Goal: Transaction & Acquisition: Purchase product/service

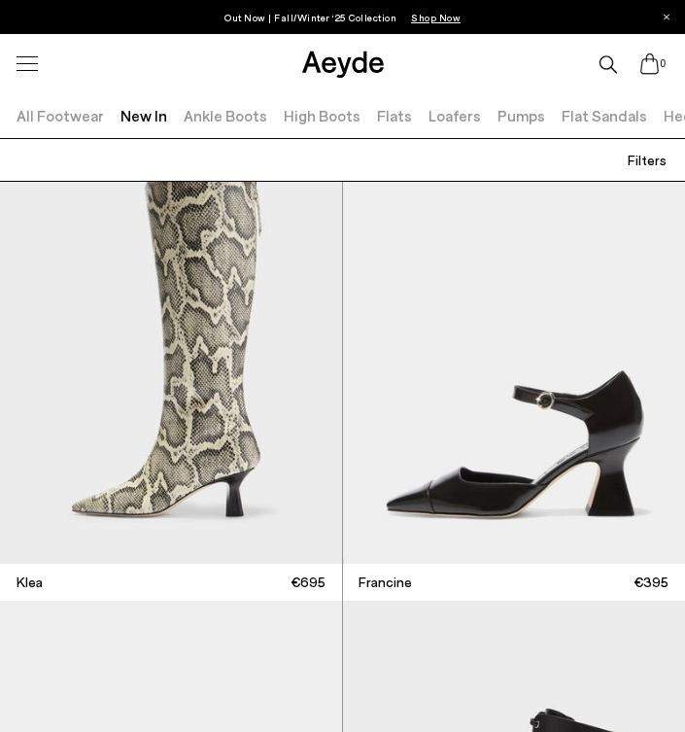
scroll to position [3646, 0]
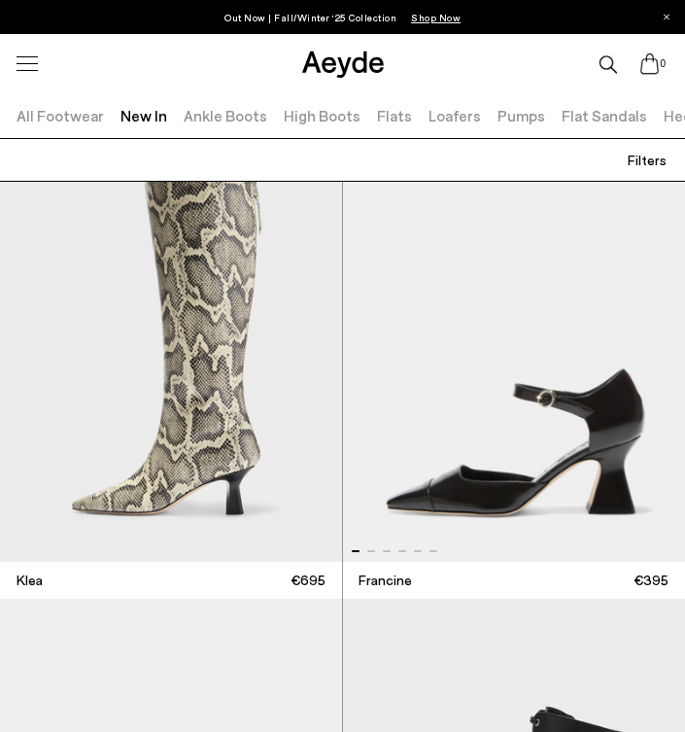
click at [371, 551] on span at bounding box center [371, 551] width 8 height 2
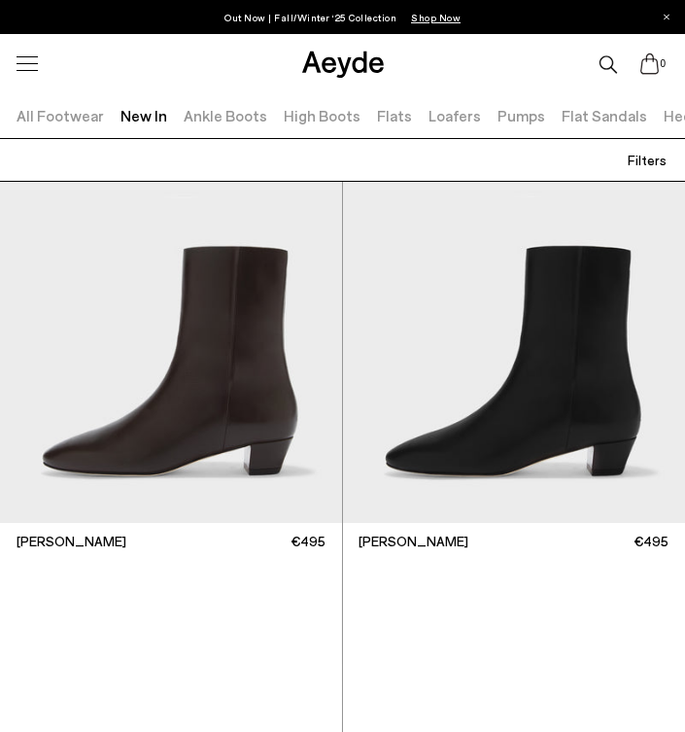
scroll to position [5039, 0]
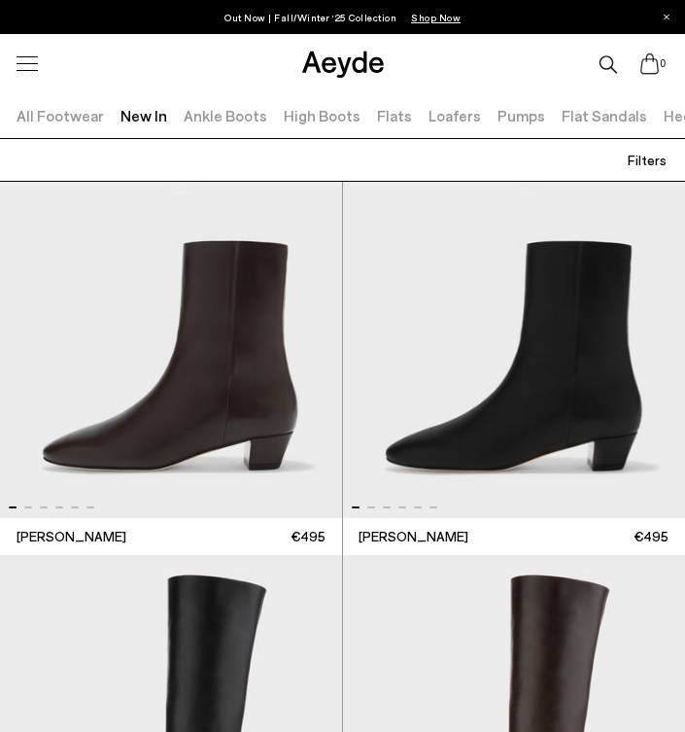
click at [26, 510] on div at bounding box center [165, 502] width 342 height 23
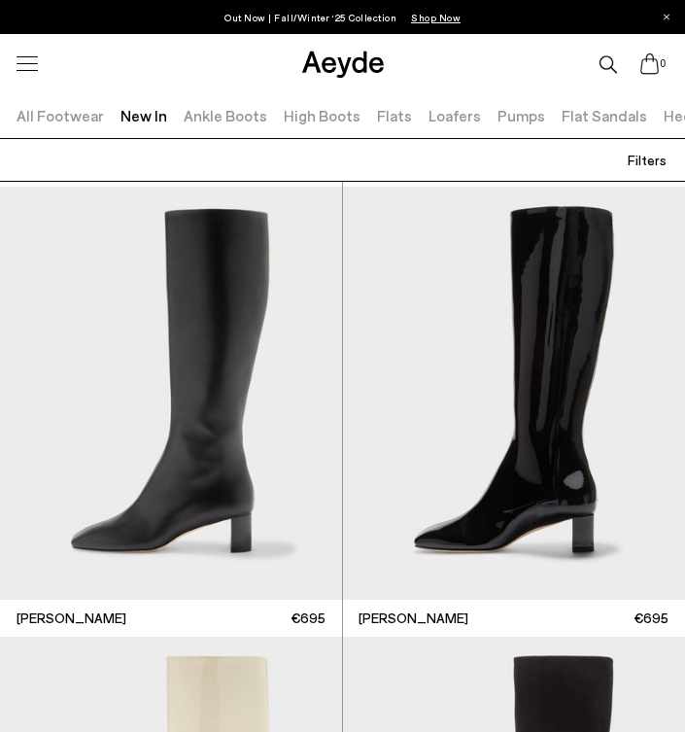
scroll to position [8562, 0]
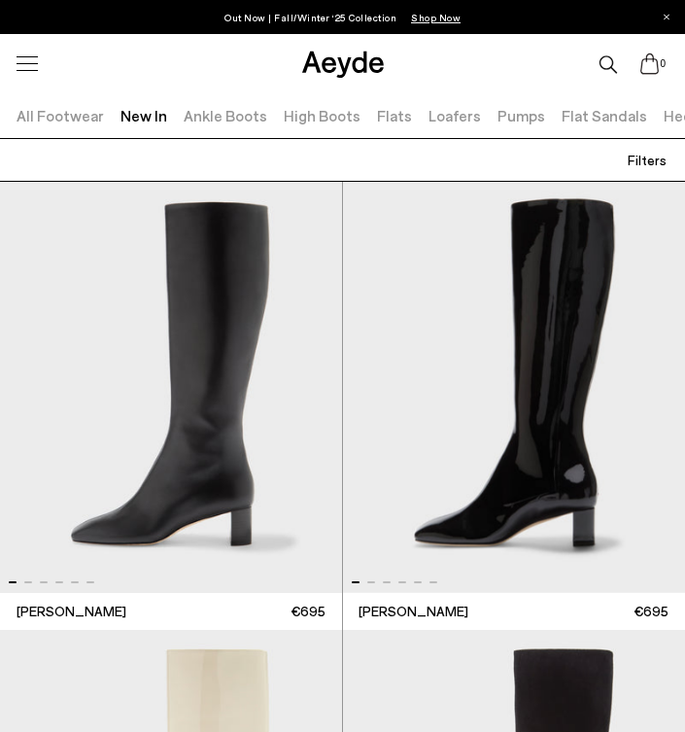
click at [374, 581] on span at bounding box center [371, 582] width 8 height 2
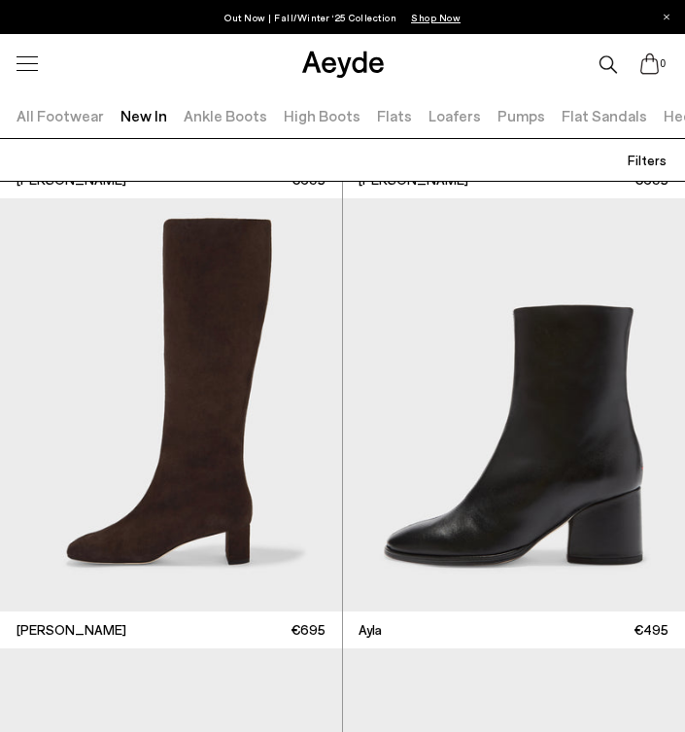
scroll to position [9443, 0]
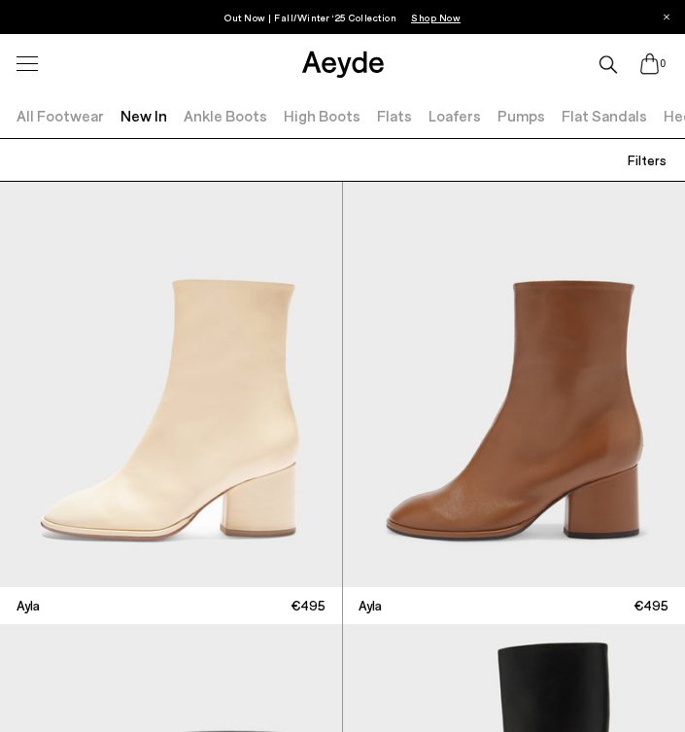
scroll to position [9927, 0]
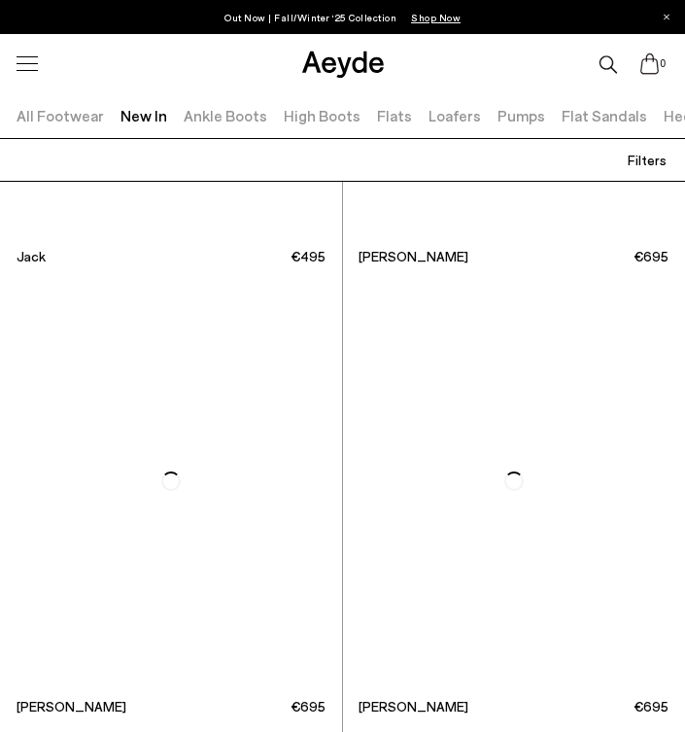
scroll to position [18831, 0]
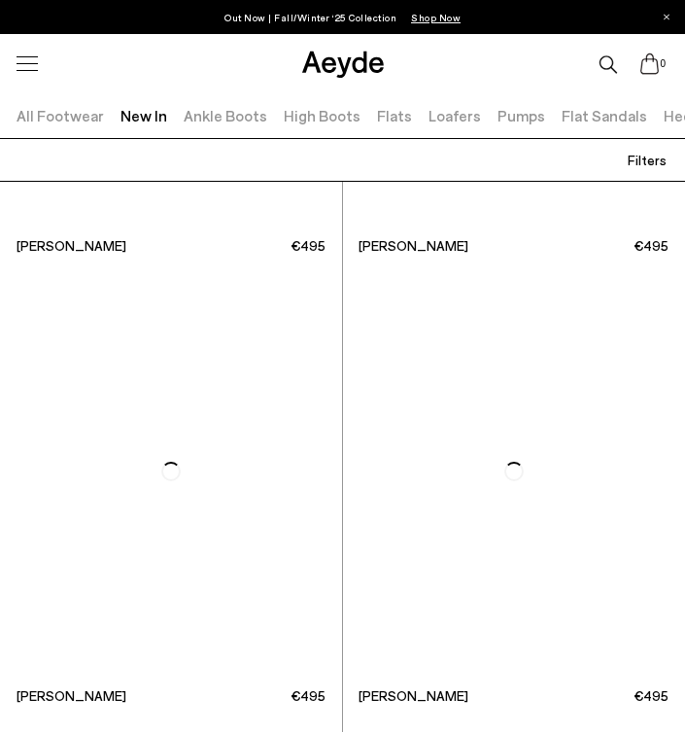
scroll to position [31037, 0]
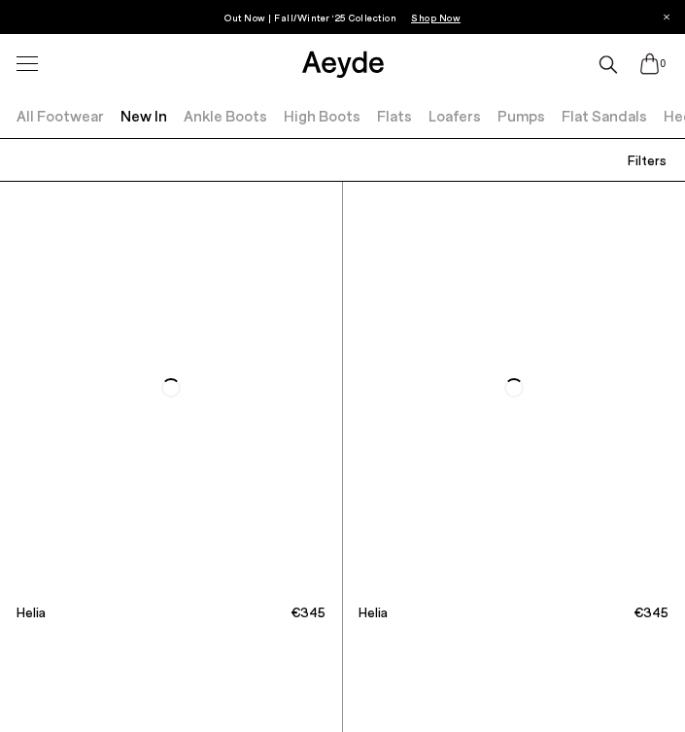
scroll to position [35558, 0]
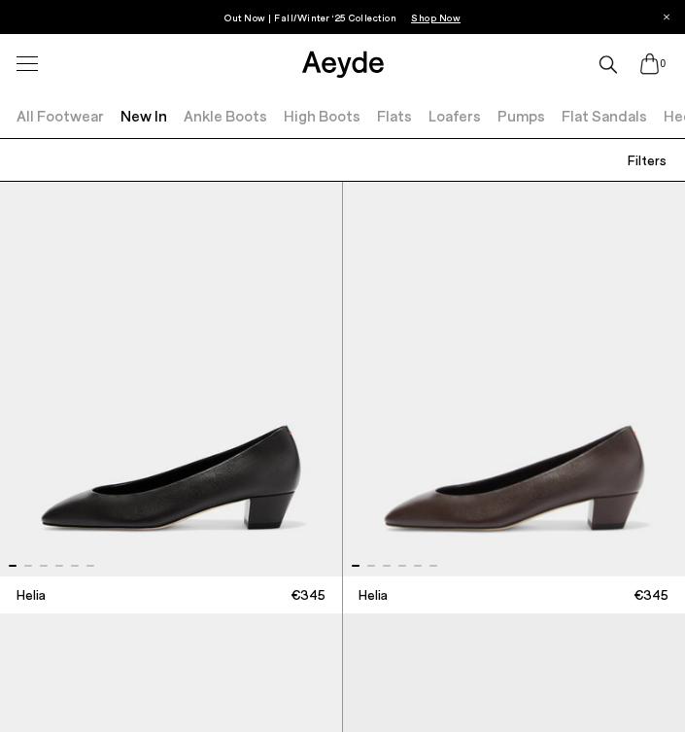
click at [30, 566] on span at bounding box center [28, 566] width 8 height 2
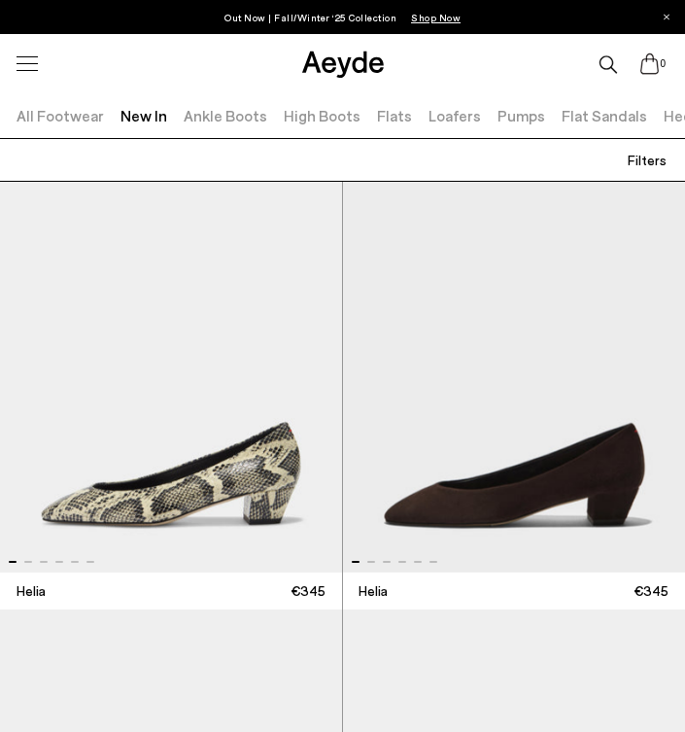
scroll to position [36013, 0]
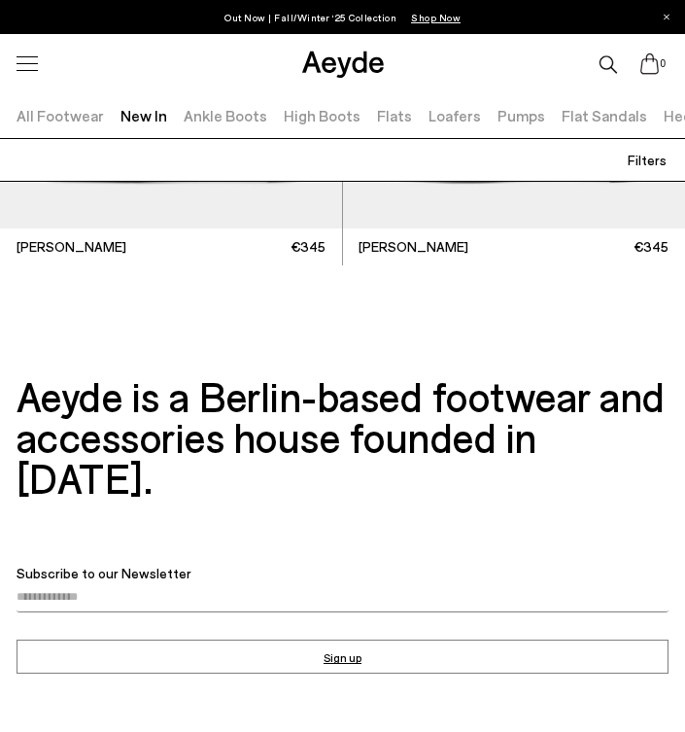
scroll to position [38609, 0]
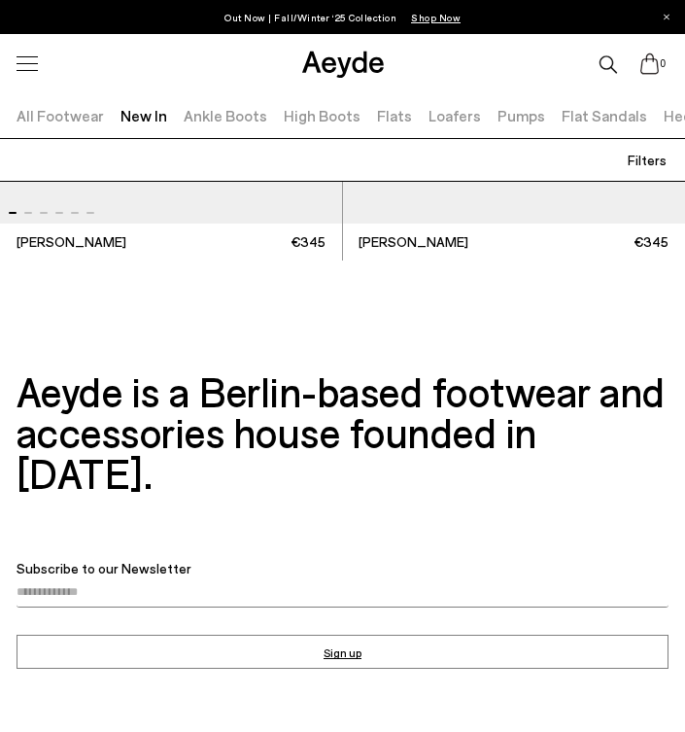
click at [305, 114] on link "High Boots" at bounding box center [322, 115] width 77 height 18
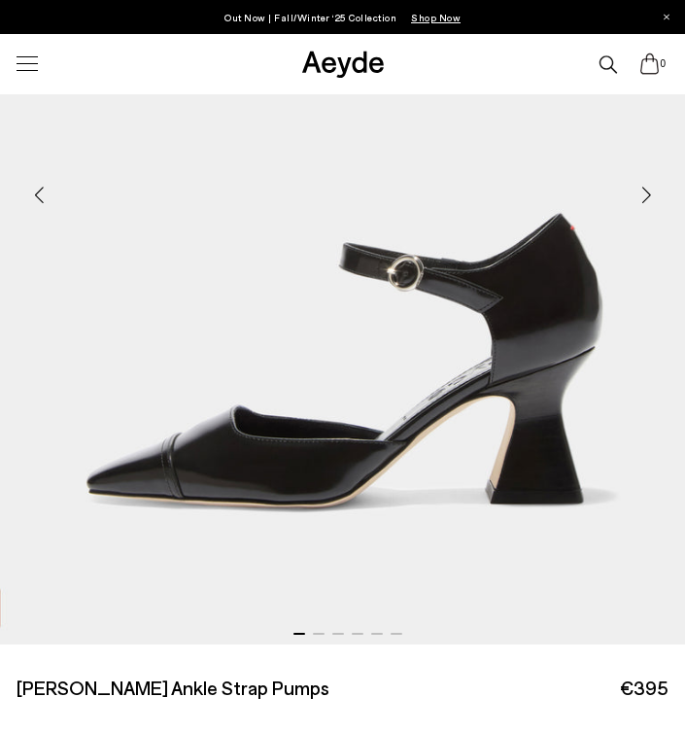
scroll to position [399, 0]
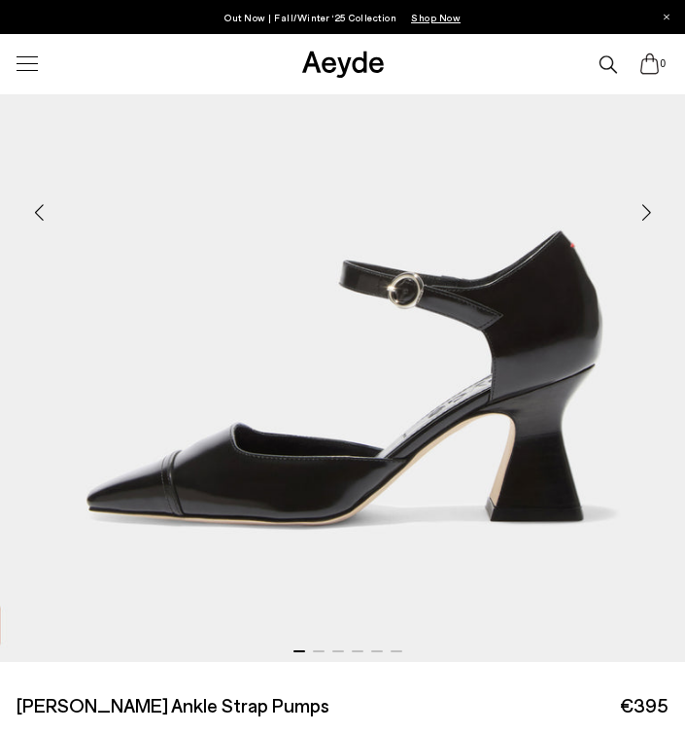
click at [643, 209] on div "Next slide" at bounding box center [646, 213] width 58 height 58
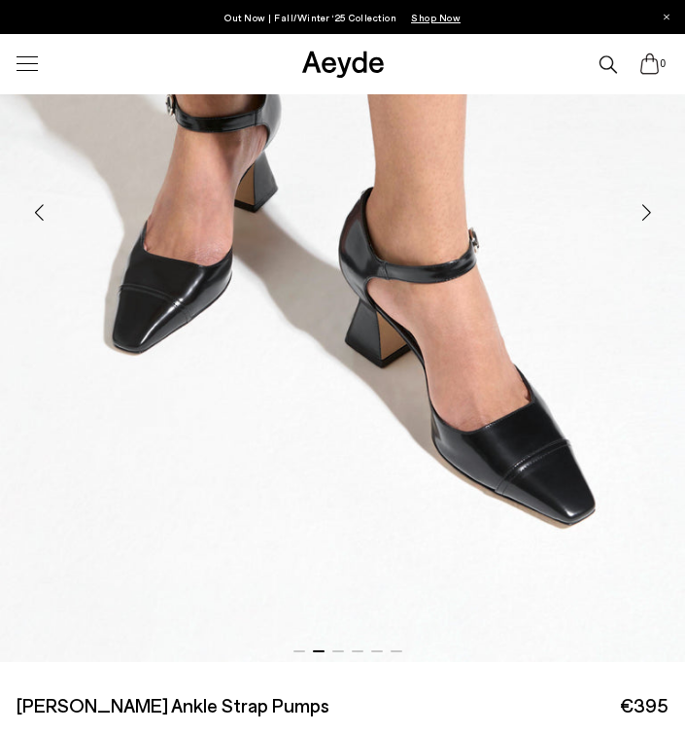
click at [643, 209] on div "Next slide" at bounding box center [646, 213] width 58 height 58
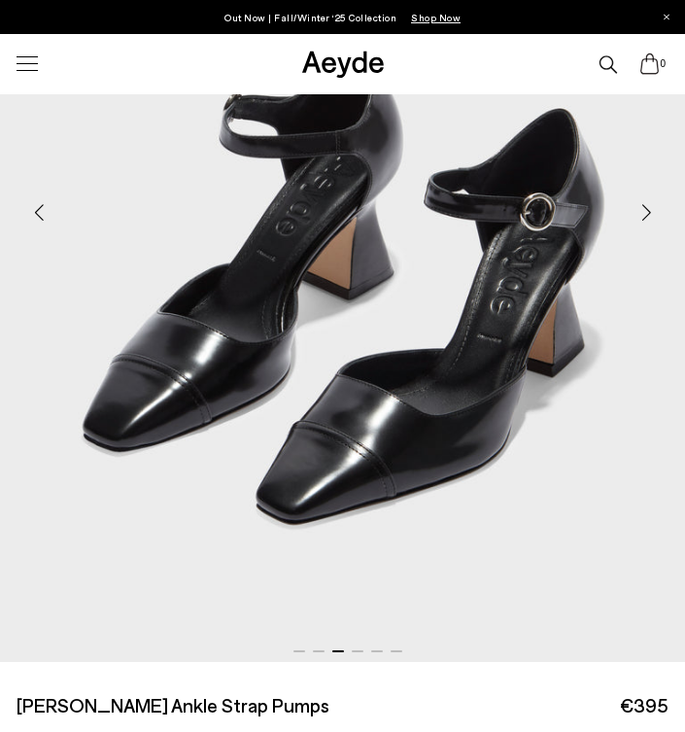
click at [643, 209] on div "Next slide" at bounding box center [646, 213] width 58 height 58
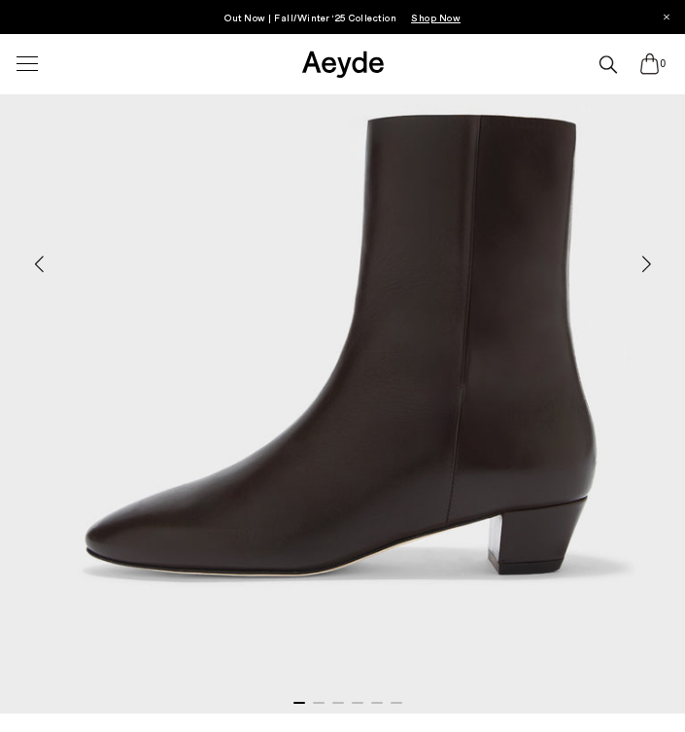
scroll to position [342, 0]
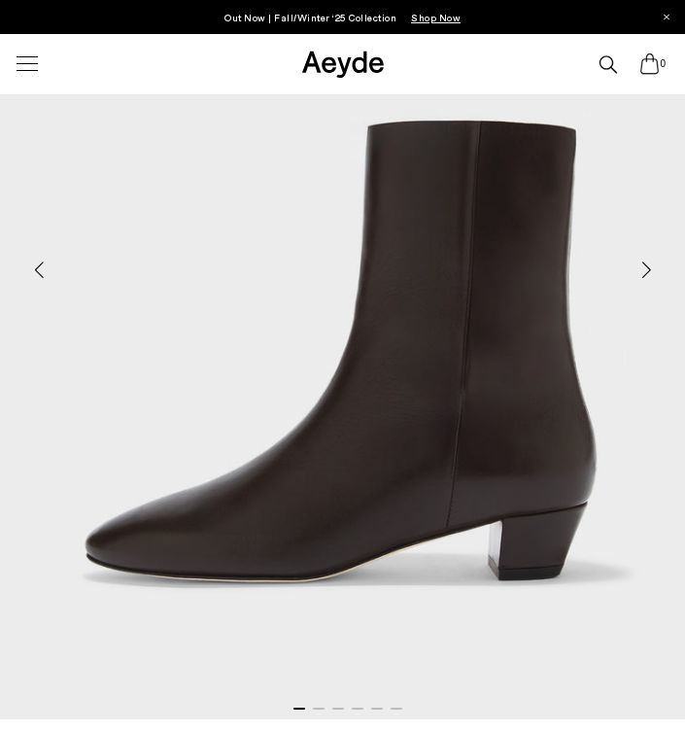
click at [642, 268] on div "Next slide" at bounding box center [646, 270] width 58 height 58
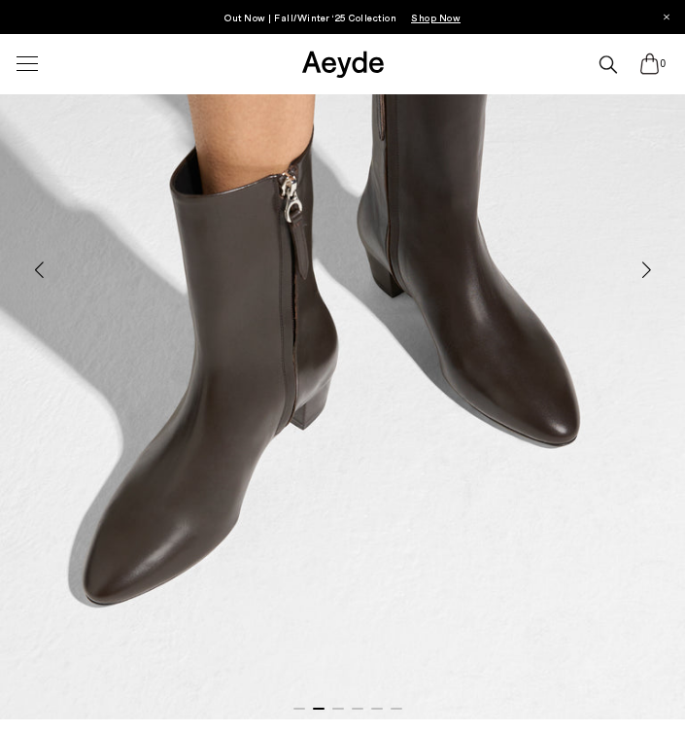
click at [642, 268] on div "Next slide" at bounding box center [646, 270] width 58 height 58
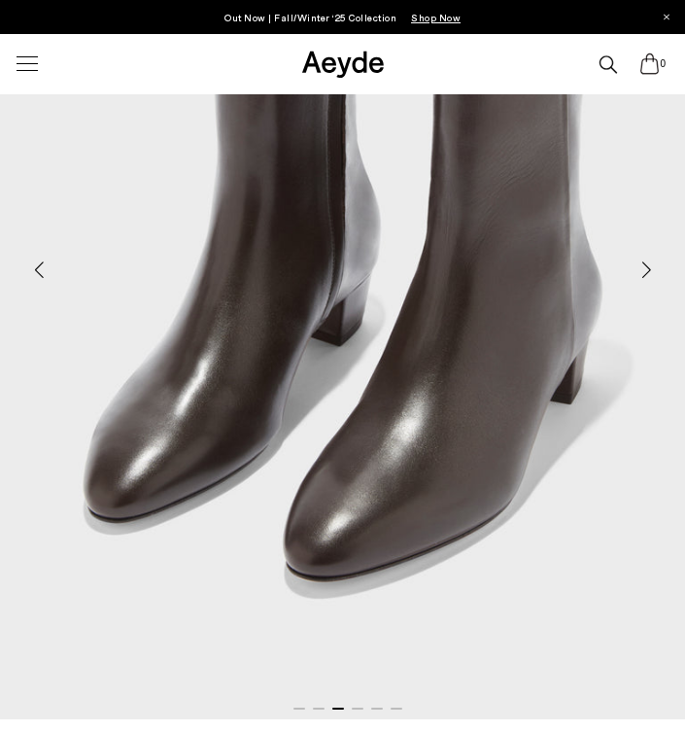
click at [642, 268] on div "Next slide" at bounding box center [646, 270] width 58 height 58
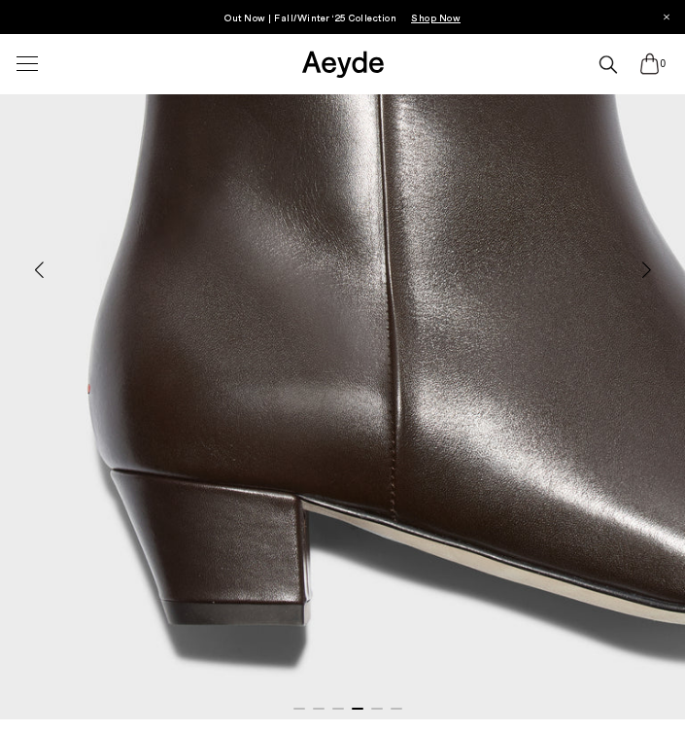
click at [644, 268] on div "Next slide" at bounding box center [646, 270] width 58 height 58
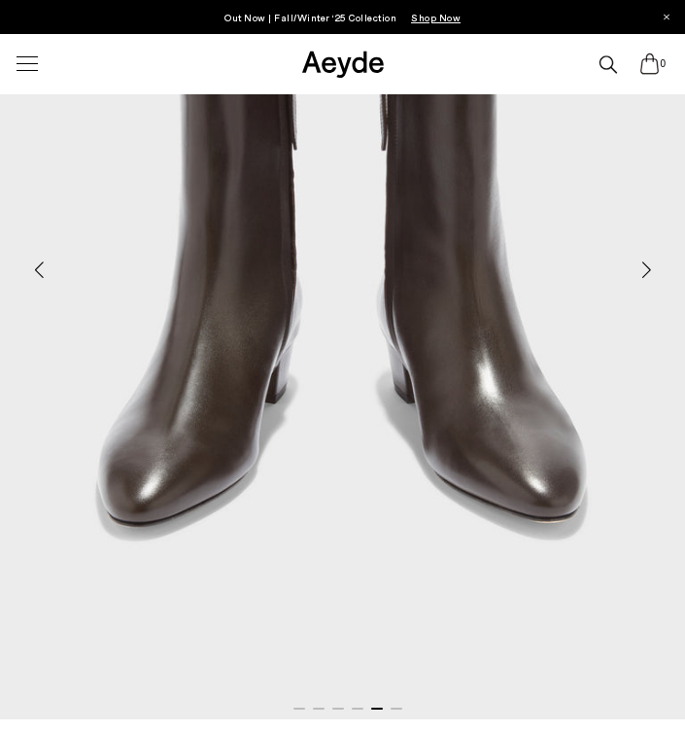
click at [644, 268] on div "Next slide" at bounding box center [646, 270] width 58 height 58
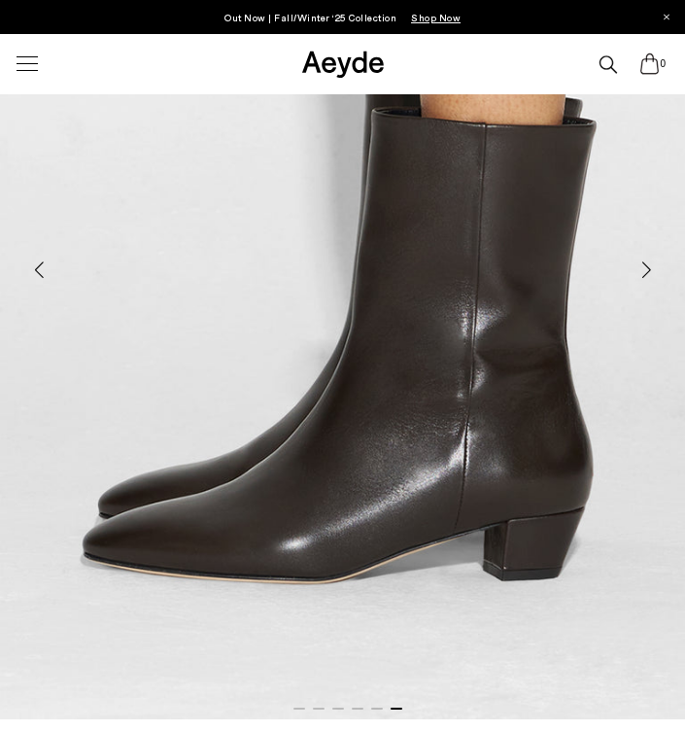
click at [644, 268] on div "Next slide" at bounding box center [646, 270] width 58 height 58
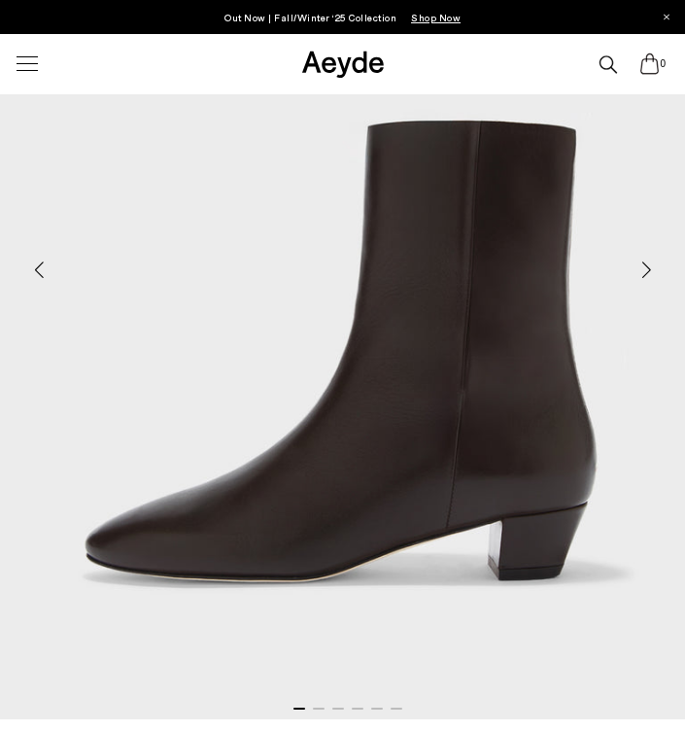
click at [644, 268] on div "Next slide" at bounding box center [646, 270] width 58 height 58
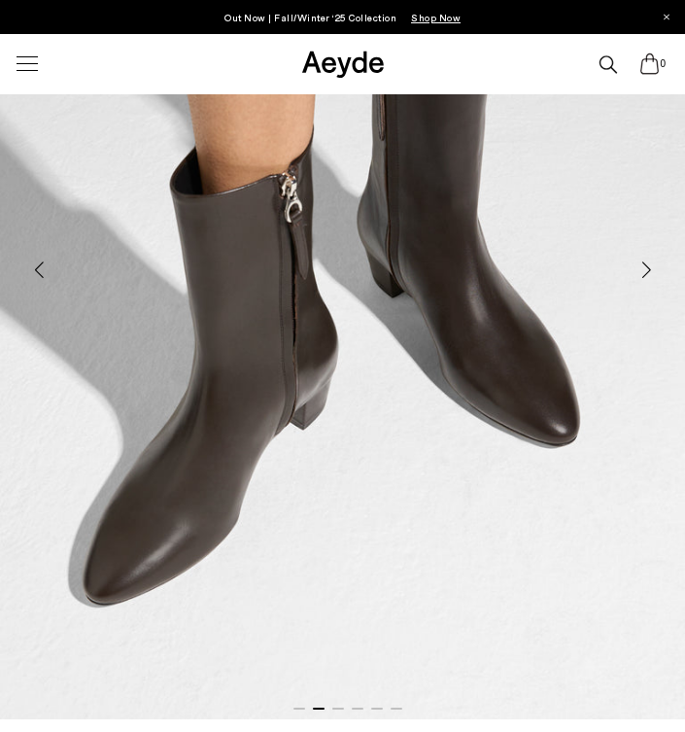
click at [644, 268] on div "Next slide" at bounding box center [646, 270] width 58 height 58
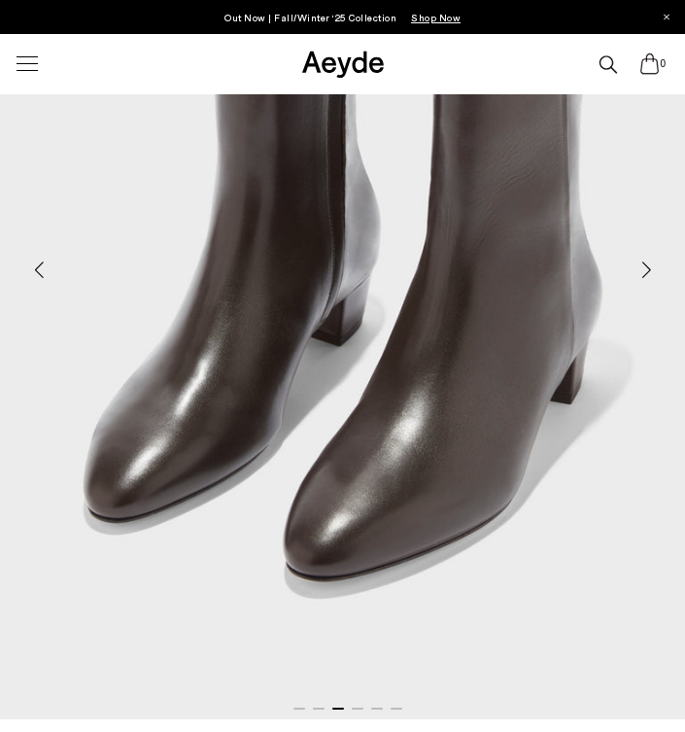
click at [644, 268] on div "Next slide" at bounding box center [646, 270] width 58 height 58
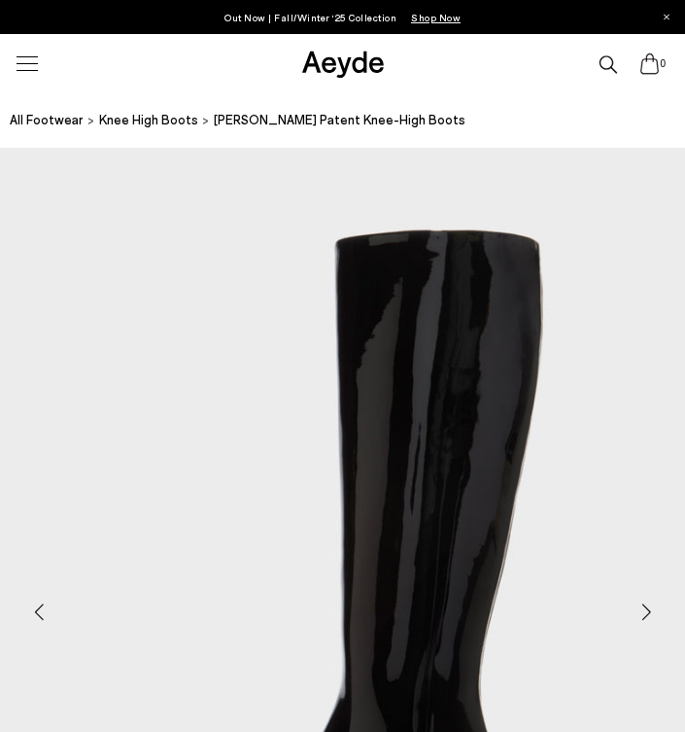
scroll to position [290, 0]
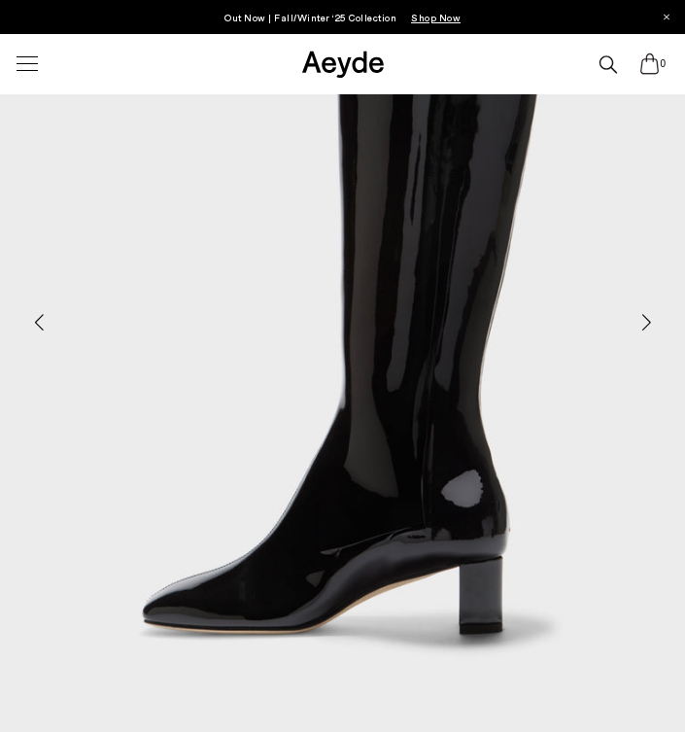
click at [645, 325] on div "Next slide" at bounding box center [646, 322] width 58 height 58
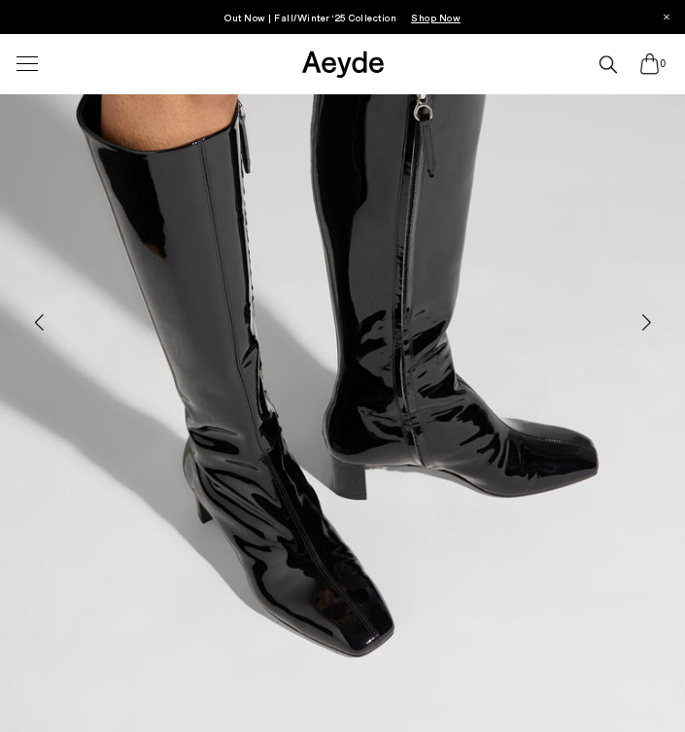
click at [645, 325] on div "Next slide" at bounding box center [646, 322] width 58 height 58
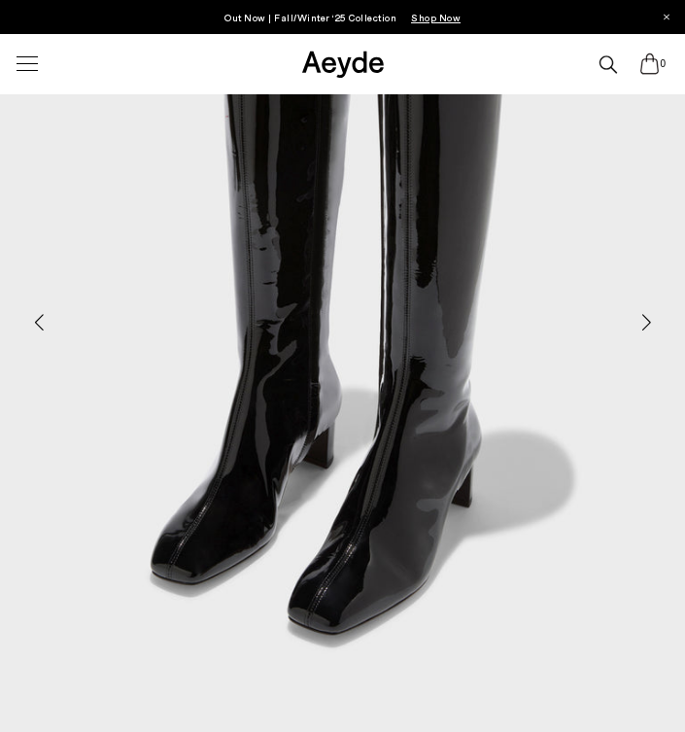
click at [645, 320] on div "Next slide" at bounding box center [646, 322] width 58 height 58
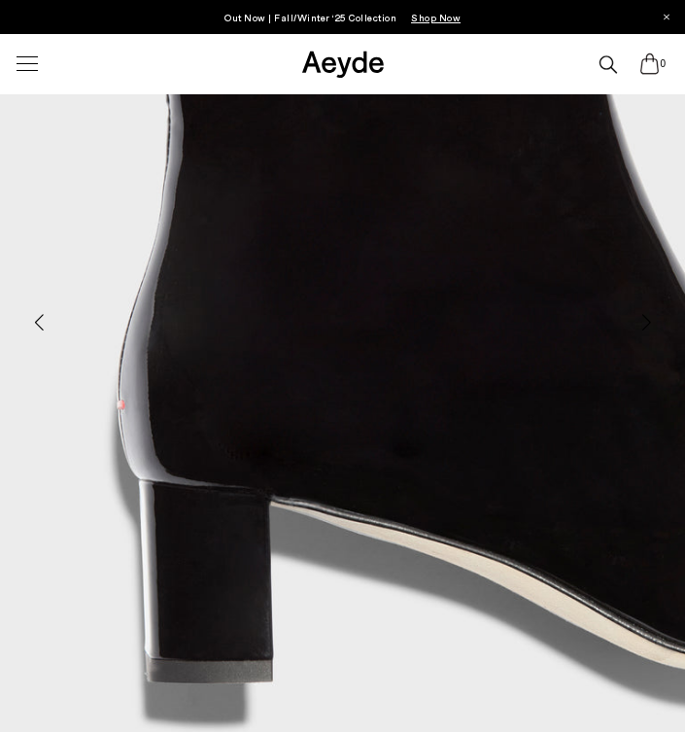
click at [645, 320] on div "Next slide" at bounding box center [646, 322] width 58 height 58
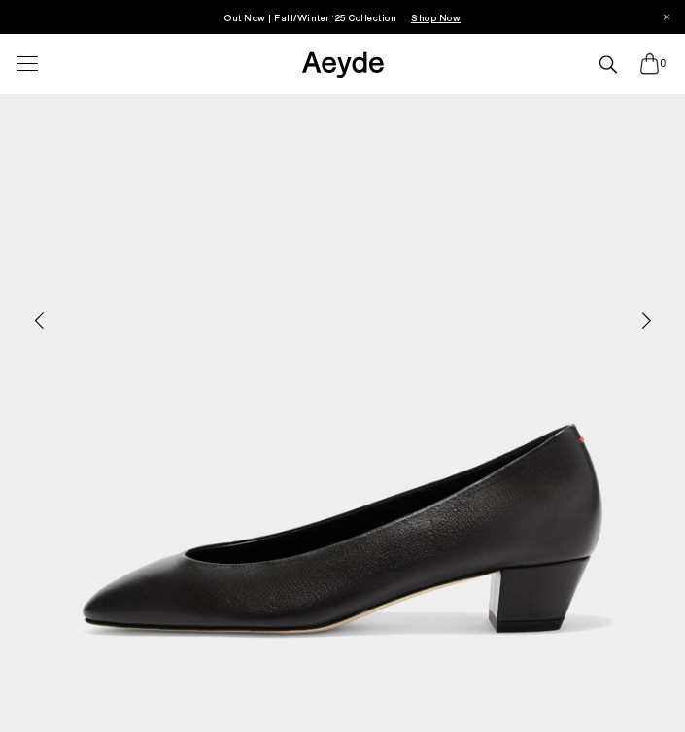
scroll to position [333, 0]
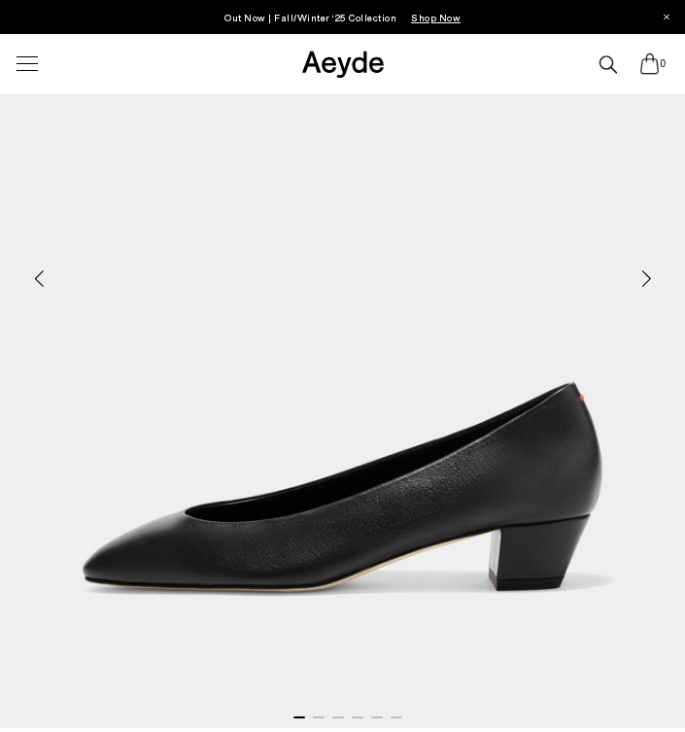
click at [641, 281] on div "Next slide" at bounding box center [646, 279] width 58 height 58
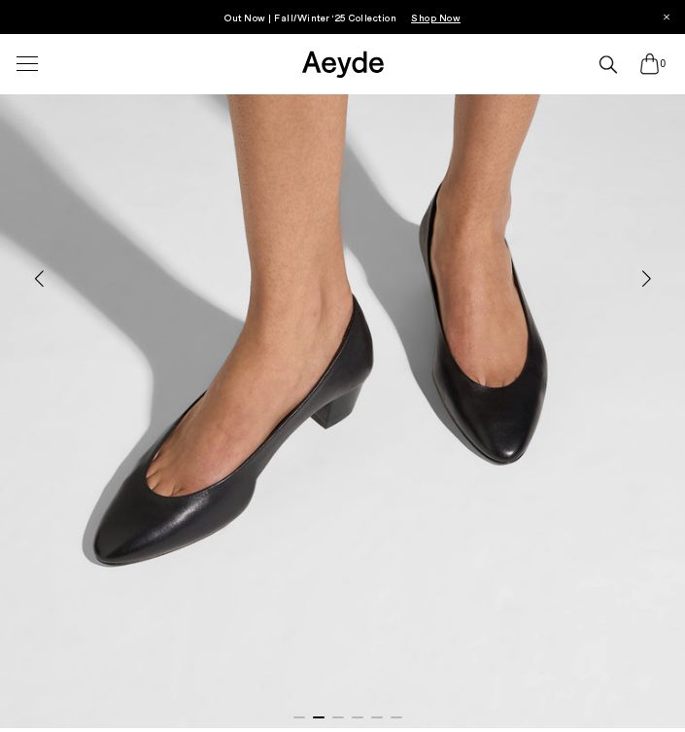
click at [649, 280] on div "Next slide" at bounding box center [646, 279] width 58 height 58
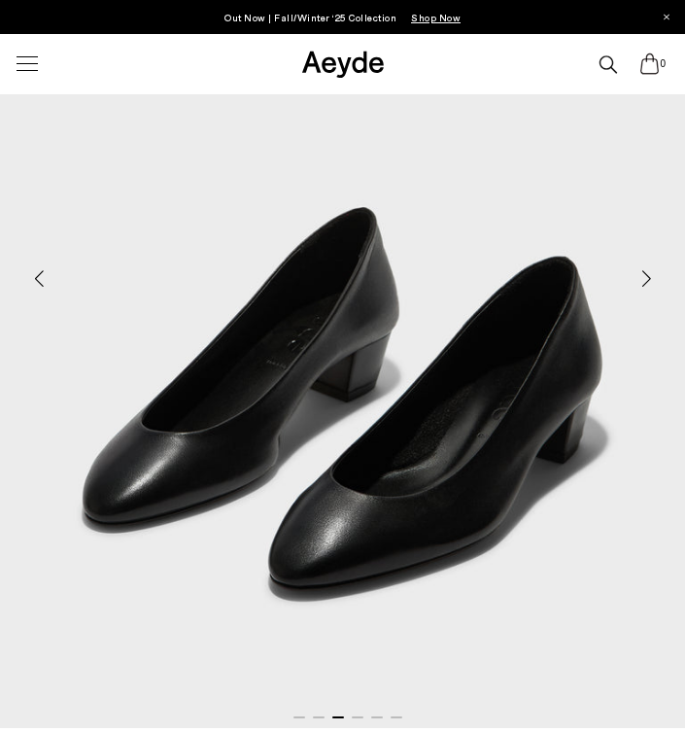
click at [649, 280] on div "Next slide" at bounding box center [646, 279] width 58 height 58
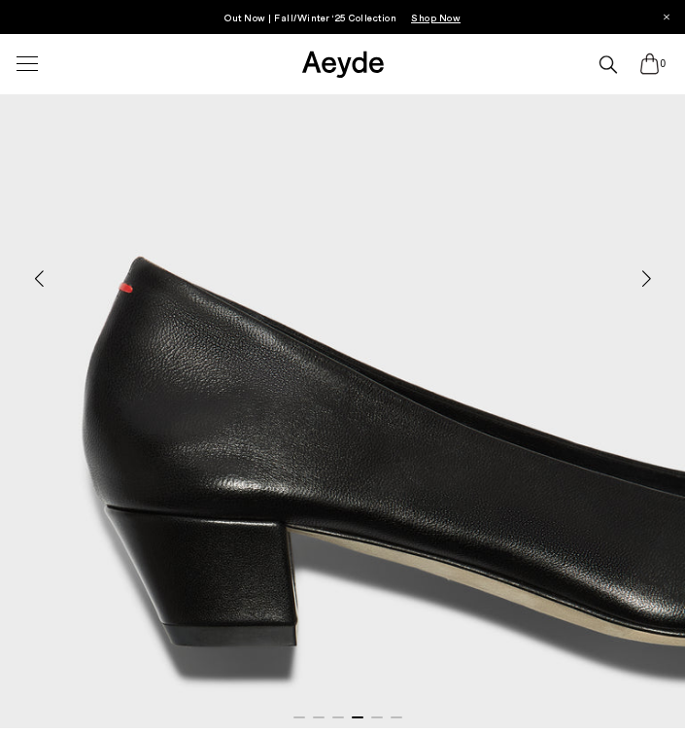
click at [645, 277] on div "Next slide" at bounding box center [646, 279] width 58 height 58
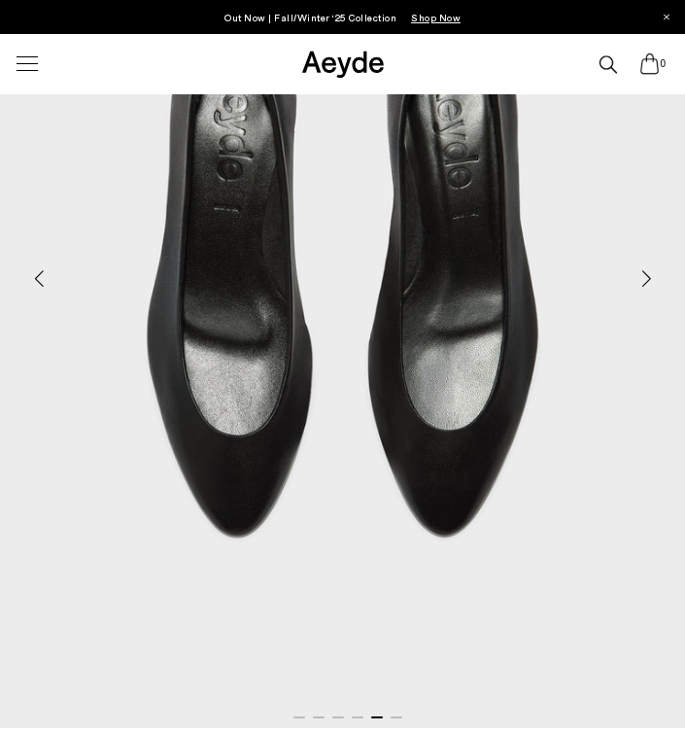
click at [645, 277] on div "Next slide" at bounding box center [646, 279] width 58 height 58
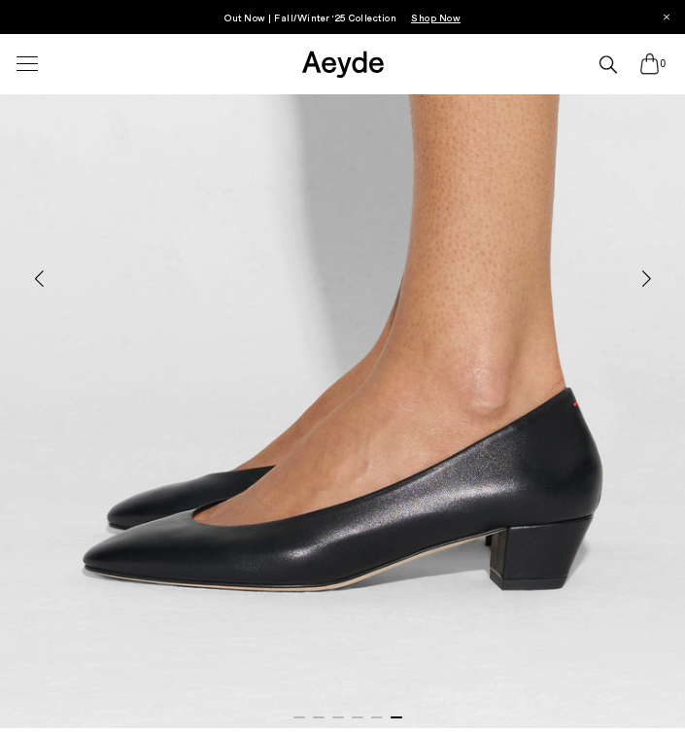
click at [645, 277] on div "Next slide" at bounding box center [646, 279] width 58 height 58
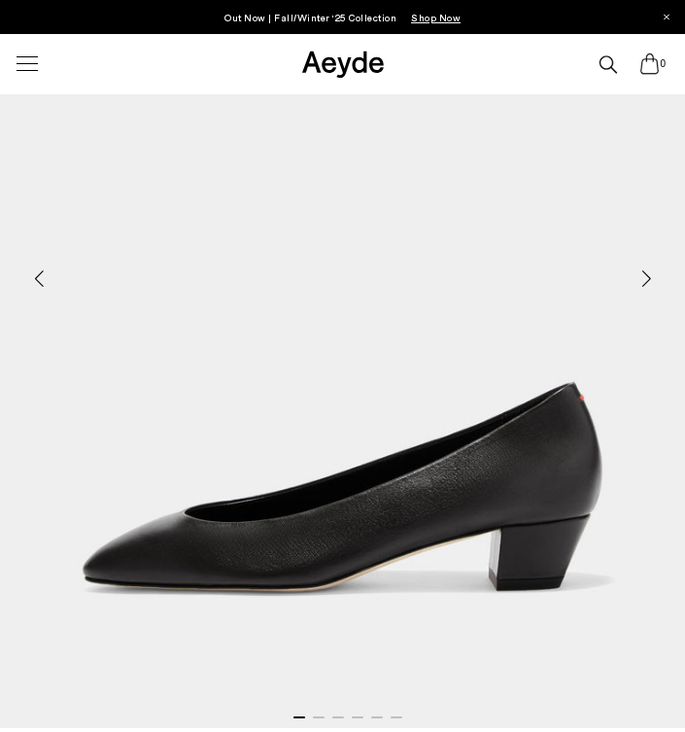
click at [645, 277] on div "Next slide" at bounding box center [646, 279] width 58 height 58
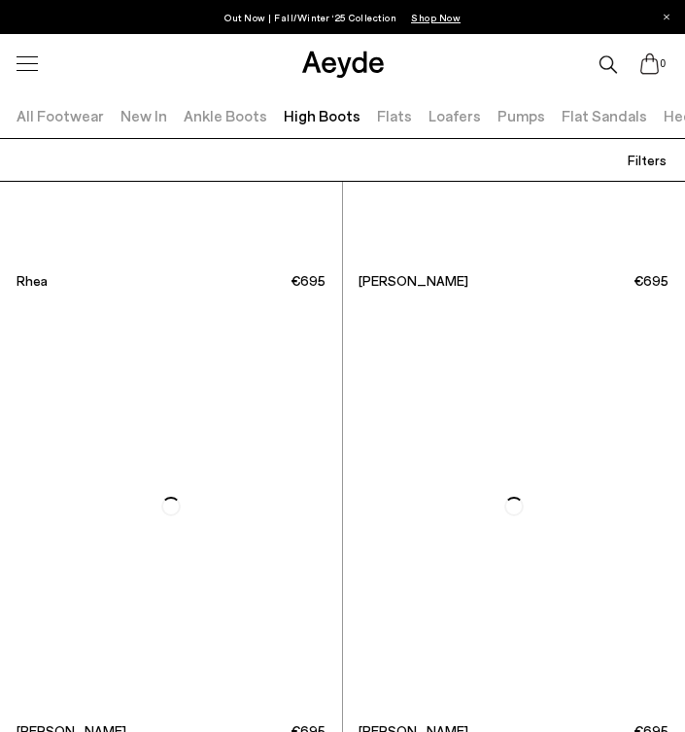
scroll to position [4004, 0]
